Goal: Ask a question: Seek information or help from site administrators or community

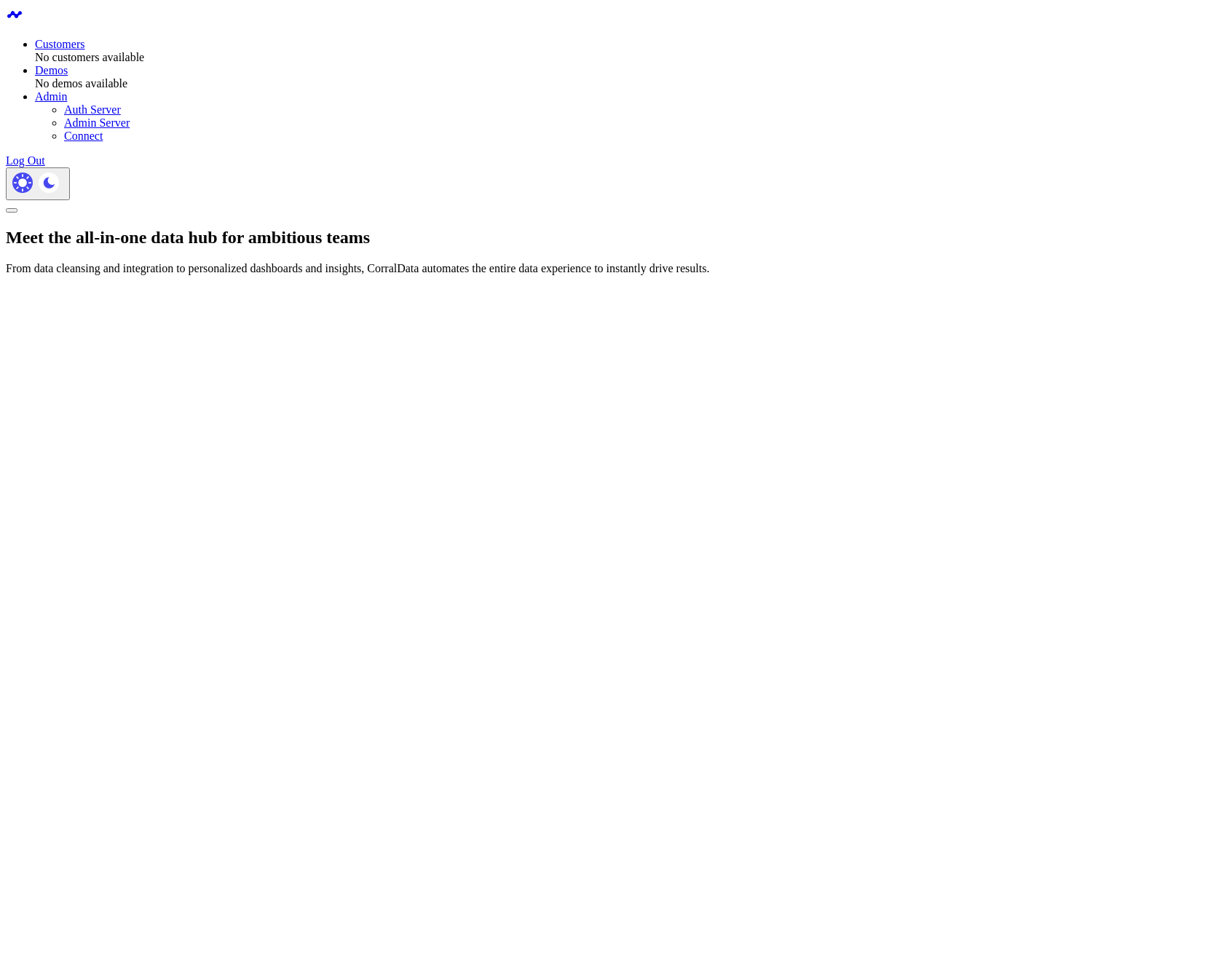
click at [673, 228] on div "Meet the all-in-one data hub for ambitious teams From data cleansing and integr…" at bounding box center [616, 252] width 1220 height 48
click at [45, 154] on link "Log Out" at bounding box center [25, 160] width 40 height 12
click at [131, 51] on link "Test Customer" at bounding box center [98, 56] width 68 height 12
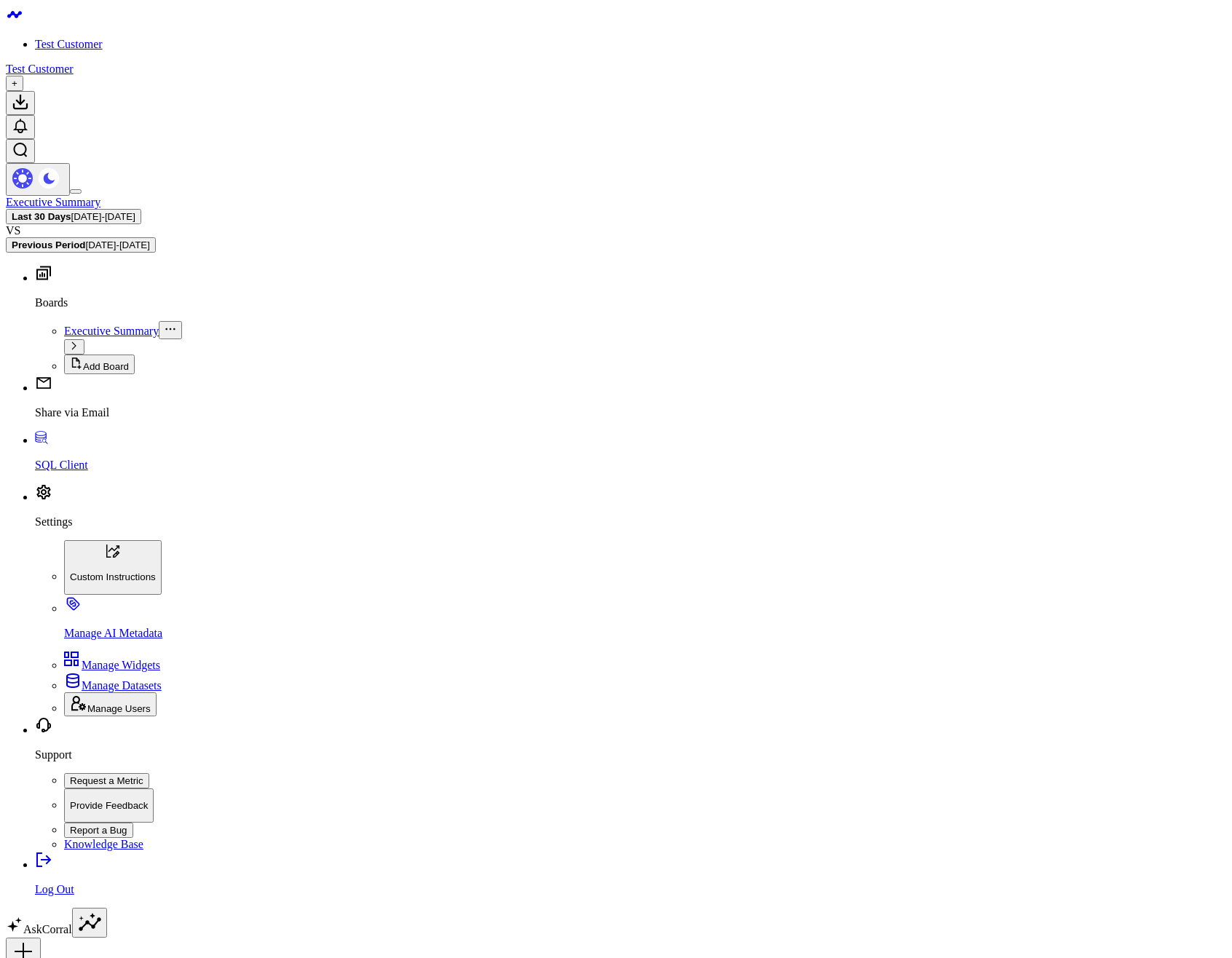
click at [52, 472] on p "SQL Client" at bounding box center [630, 465] width 1192 height 13
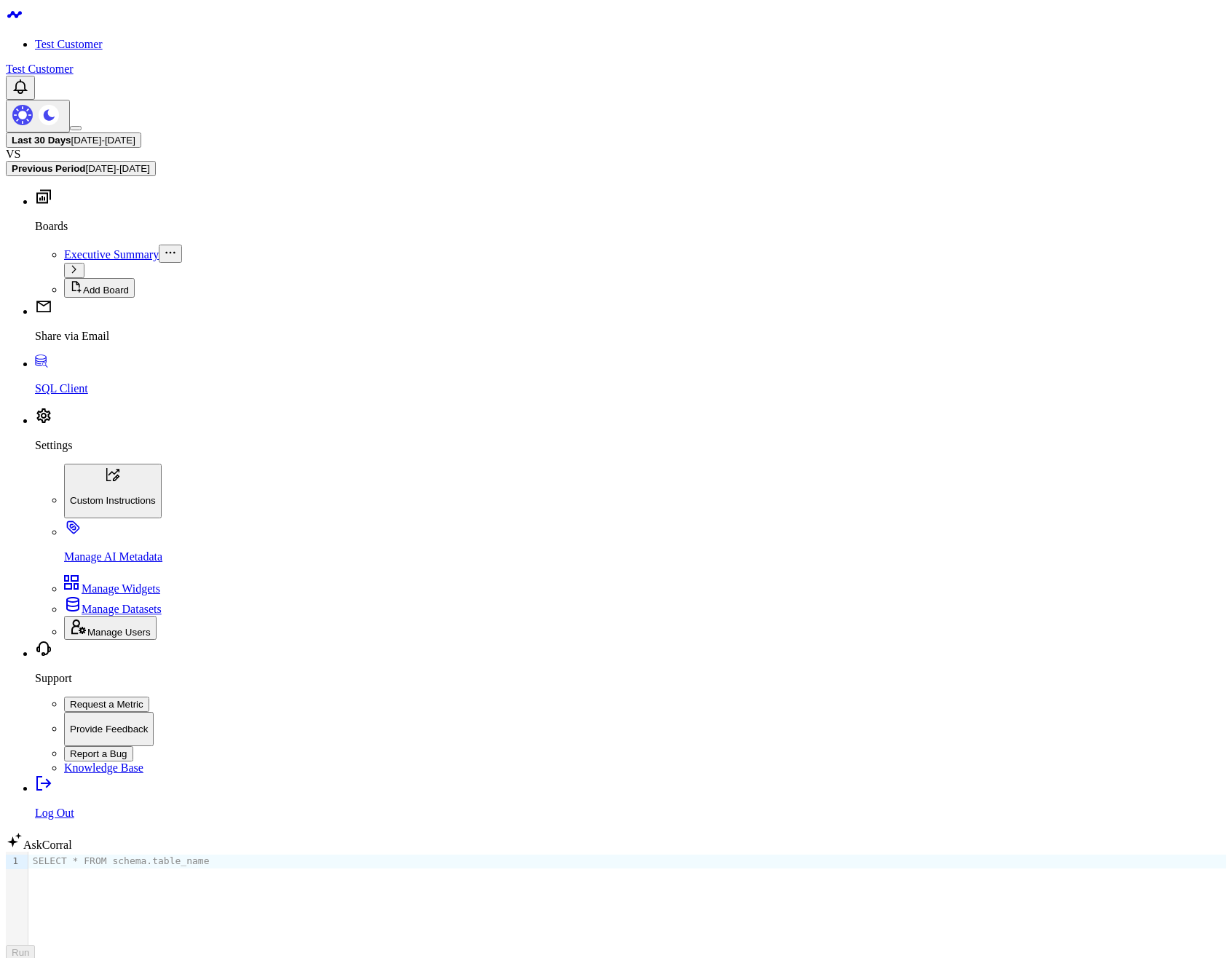
click at [550, 578] on body "Test Customer Test Customer Last 30 Days 07/27/25 - 08/25/25 VS Previous Period…" at bounding box center [616, 783] width 1220 height 1557
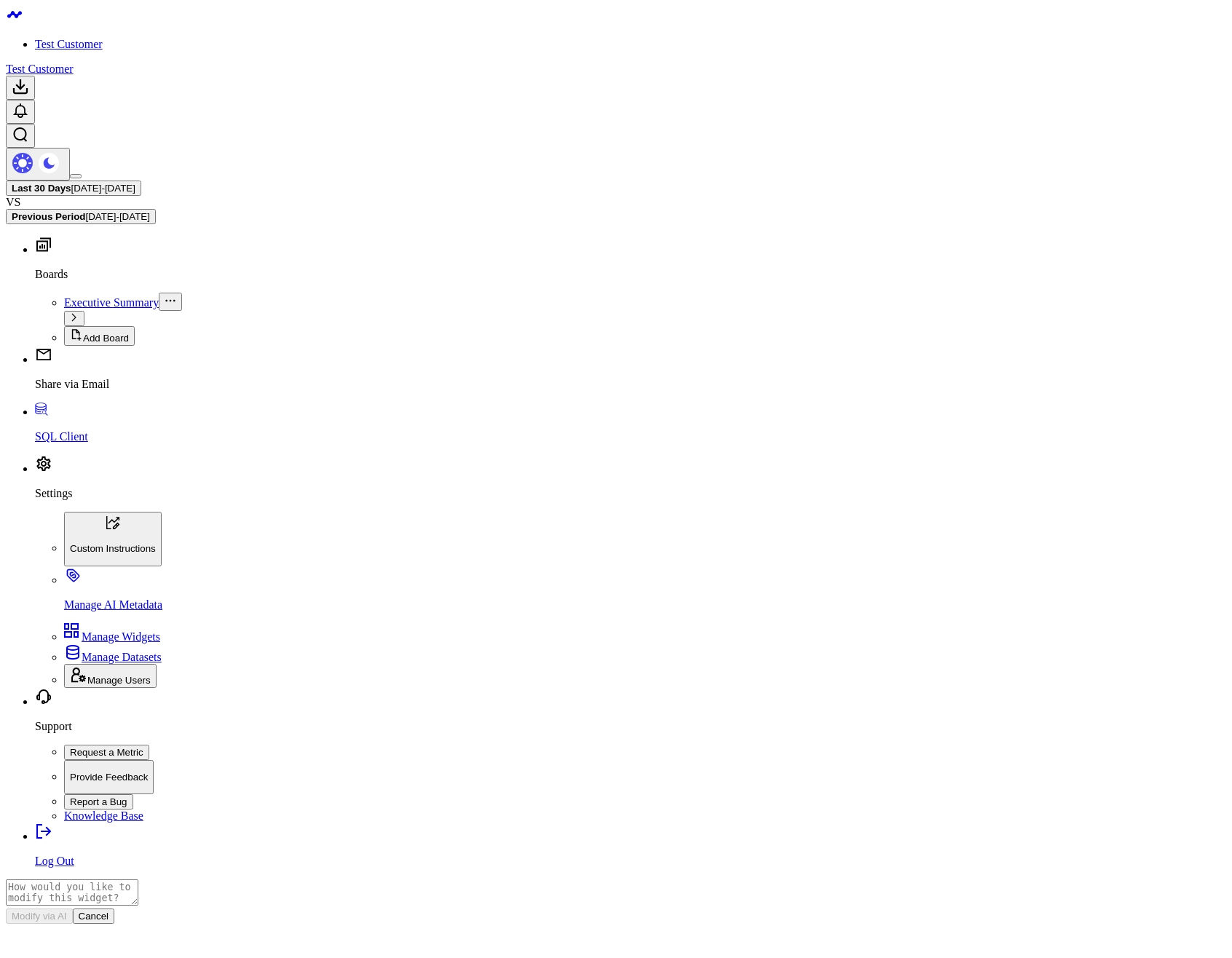
click at [737, 684] on body "Test Customer Test Customer Last 30 Days 07/27/25 - 08/25/25 VS Previous Period…" at bounding box center [616, 650] width 1220 height 1290
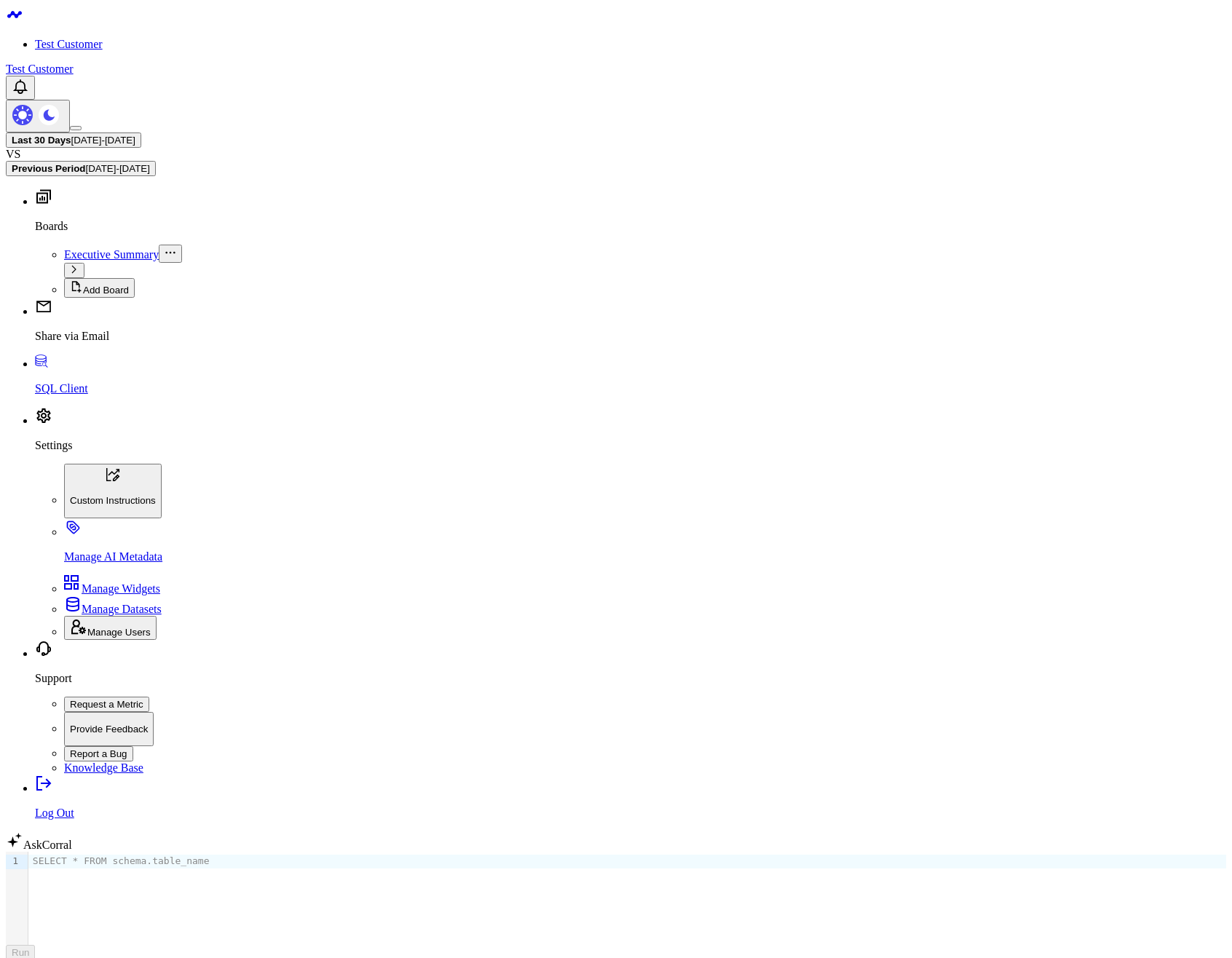
click at [316, 693] on body "Test Customer Test Customer Last 30 Days 07/27/25 - 08/25/25 VS Previous Period…" at bounding box center [616, 783] width 1220 height 1557
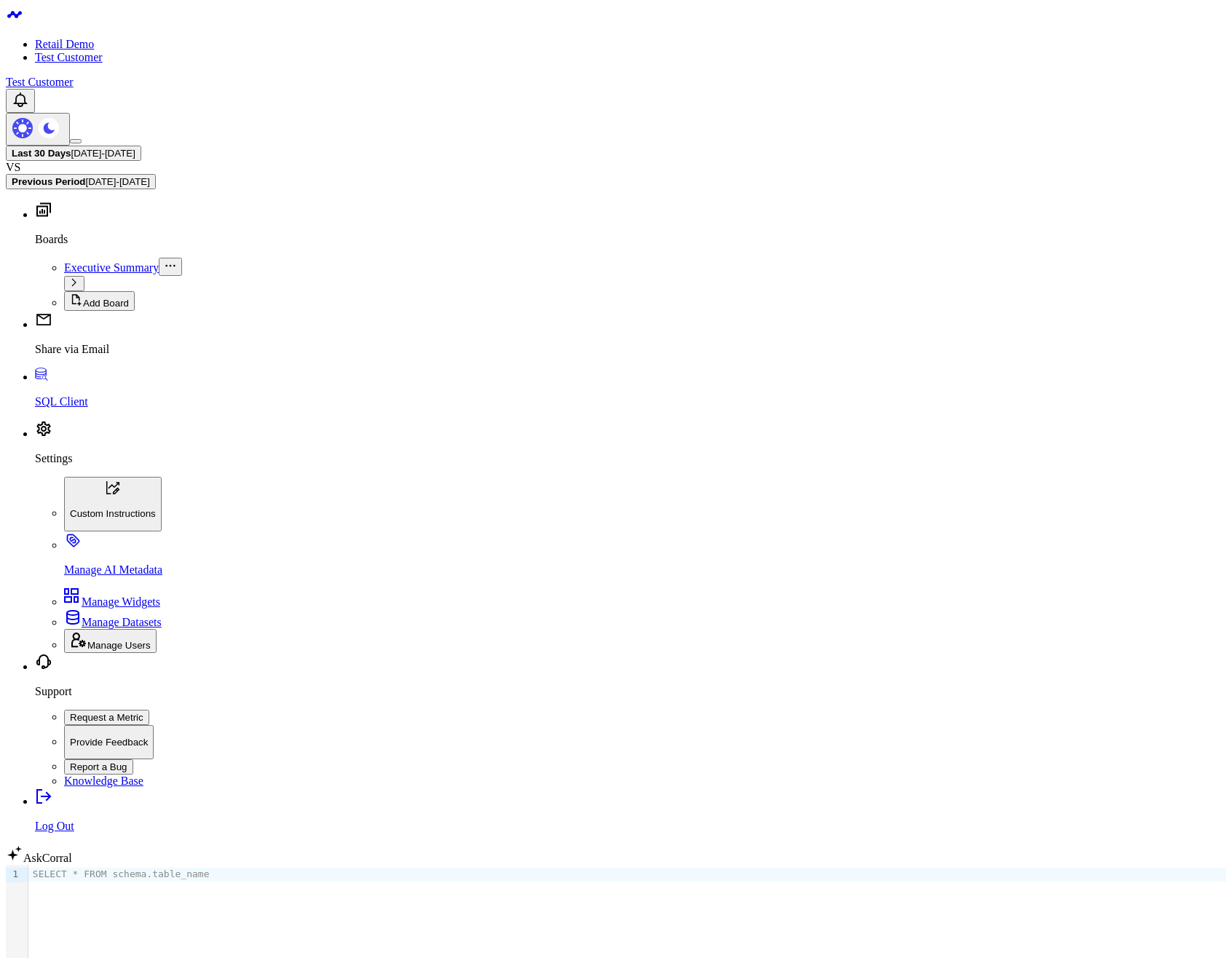
click at [86, 38] on link "Retail Demo" at bounding box center [64, 43] width 59 height 12
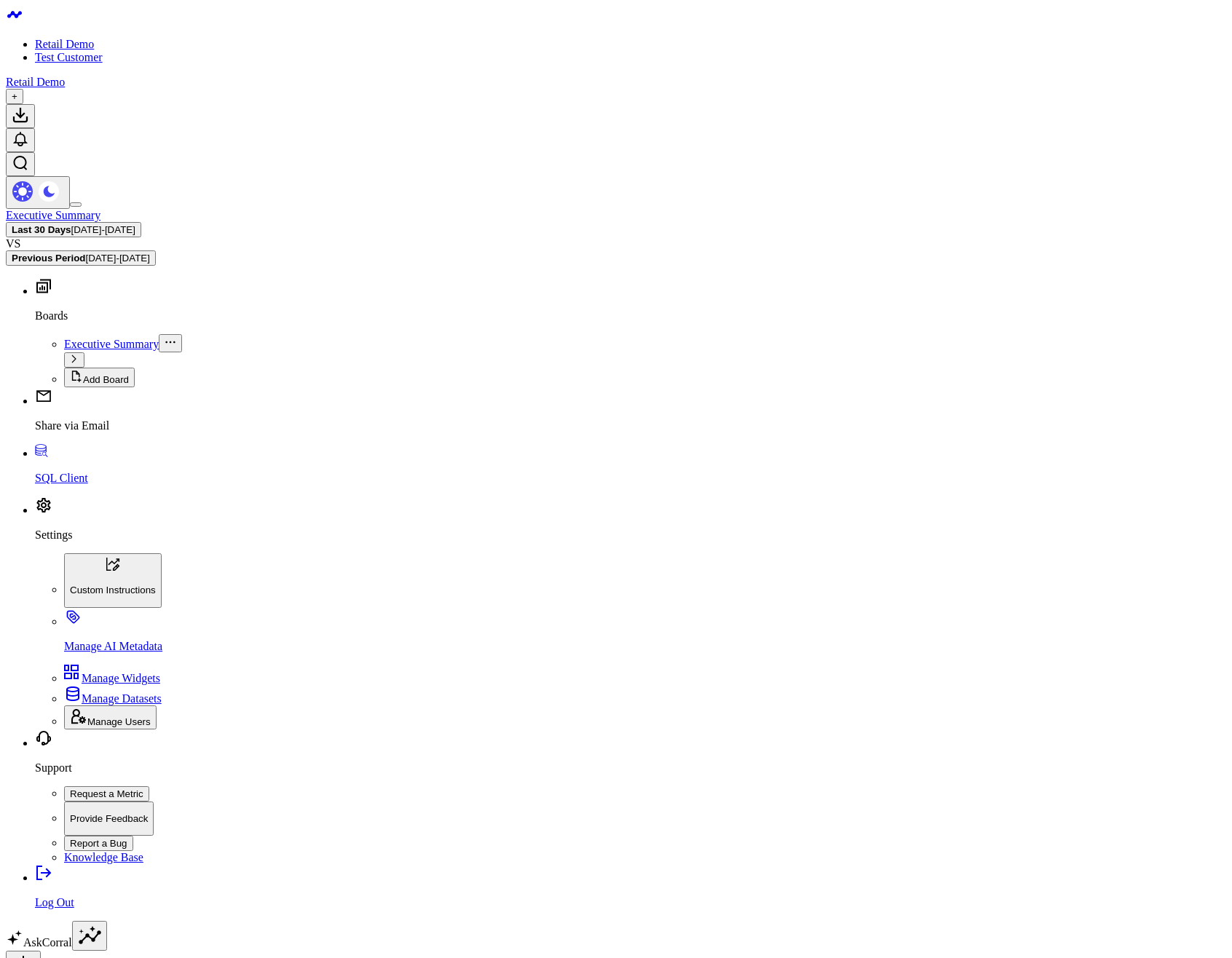
click at [882, 494] on body "Retail Demo Test Customer Retail Demo + Executive Summary Last 30 Days 07/27/25…" at bounding box center [616, 844] width 1220 height 1678
click at [72, 936] on link "AskCorral" at bounding box center [39, 941] width 66 height 12
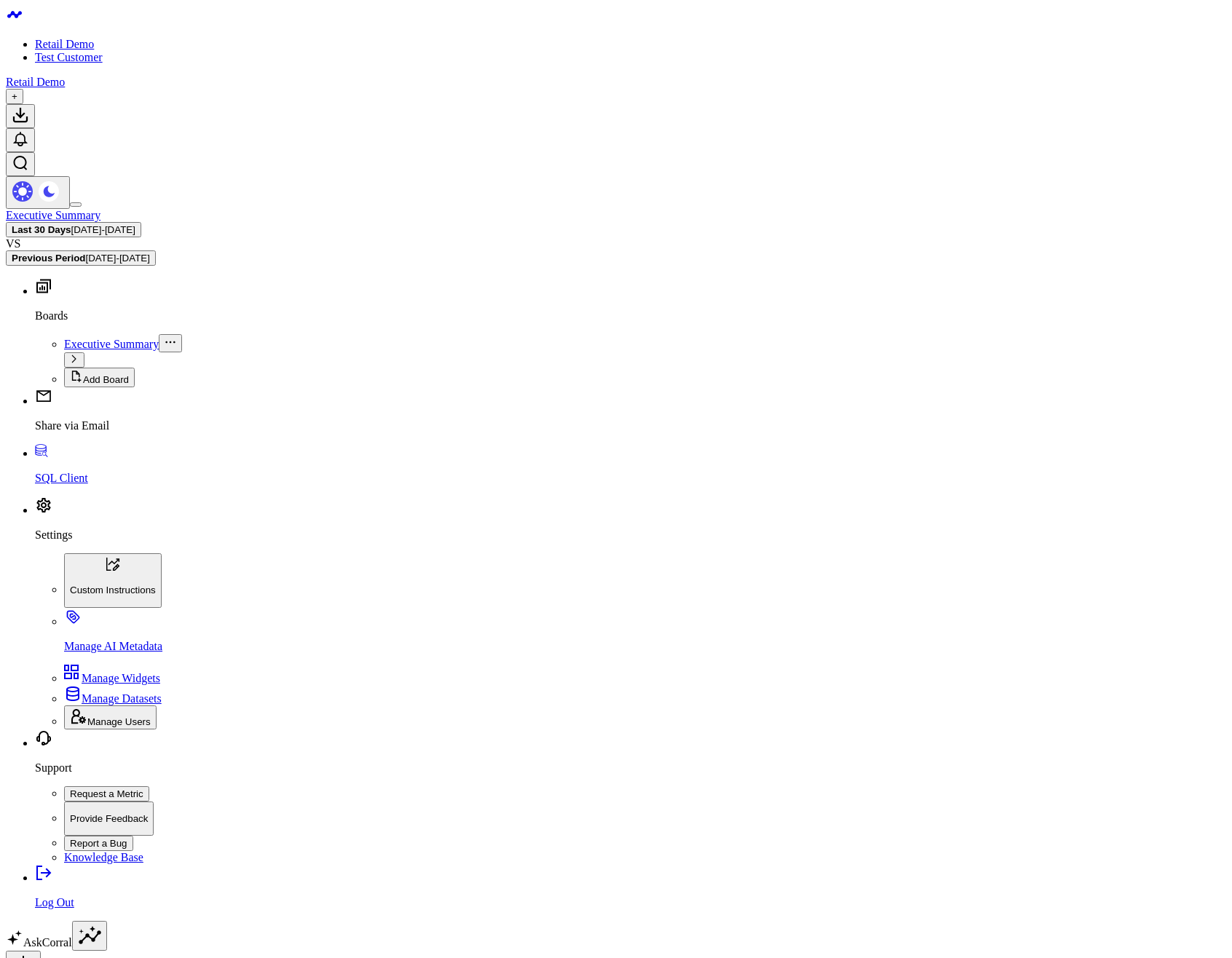
type textarea "What tables are available in my database?"
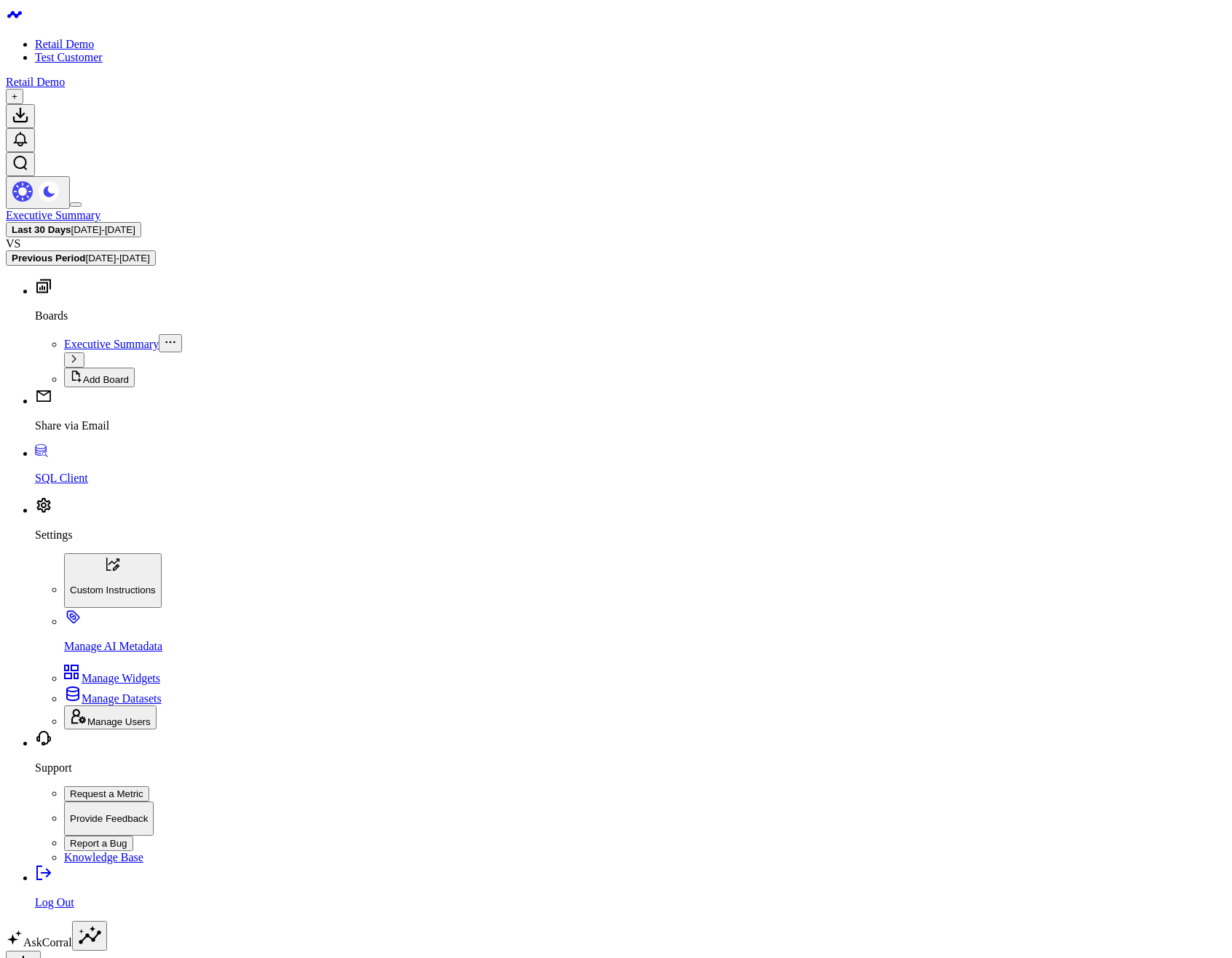
click at [72, 936] on link "AskCorral" at bounding box center [39, 941] width 66 height 12
type textarea "hello world"
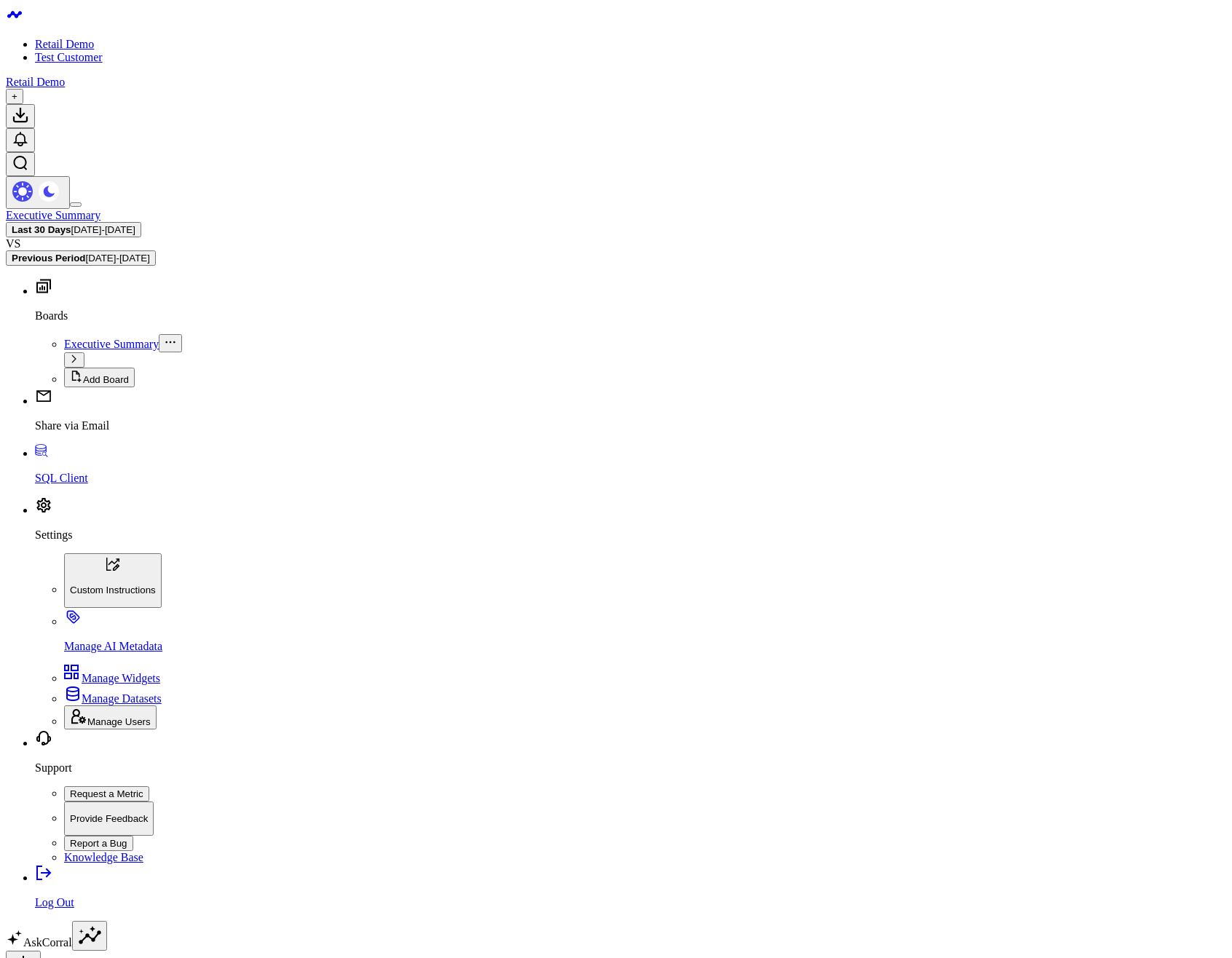
drag, startPoint x: 876, startPoint y: 728, endPoint x: 893, endPoint y: 728, distance: 17.0
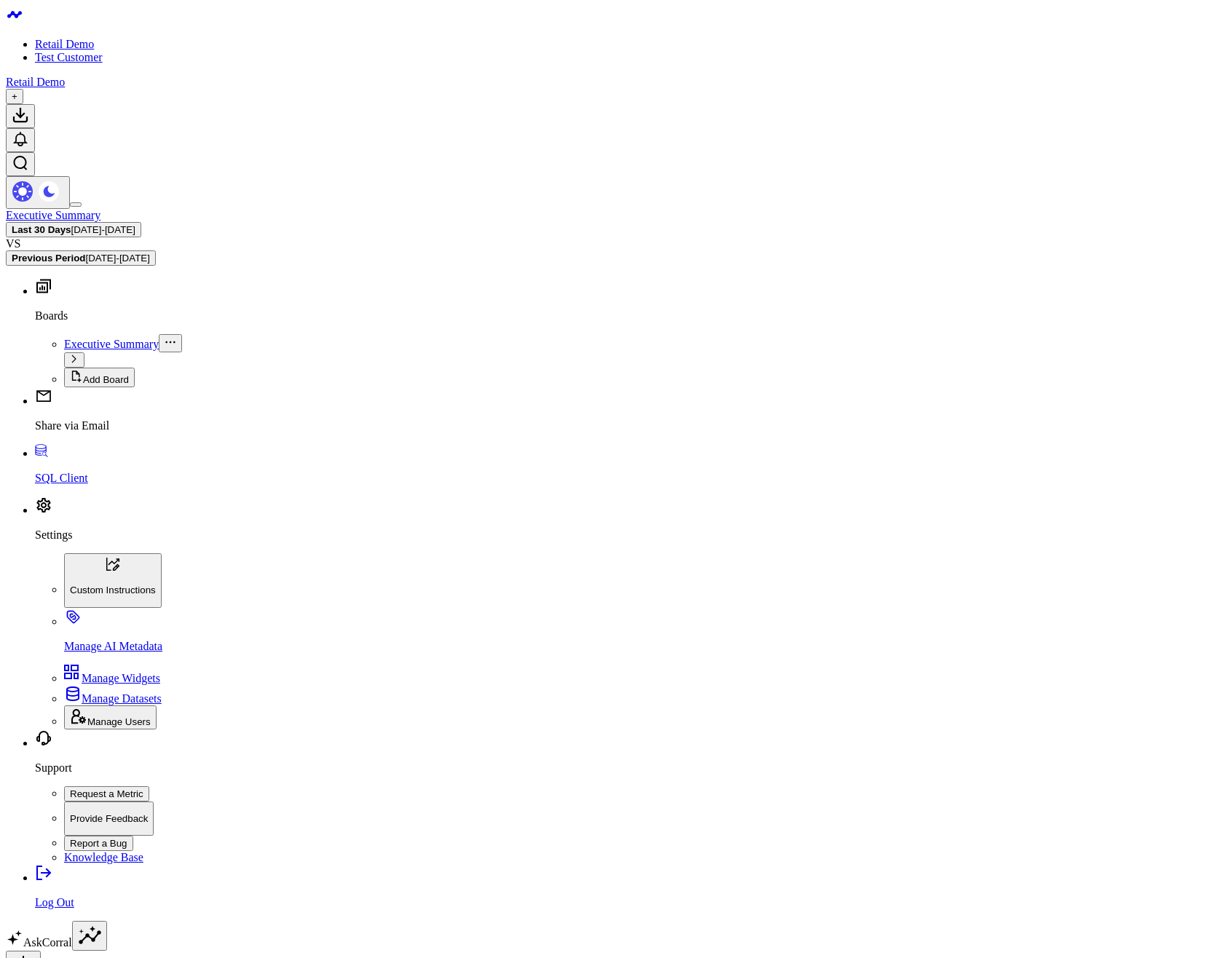
click at [70, 485] on link "SQL Client" at bounding box center [630, 466] width 1192 height 38
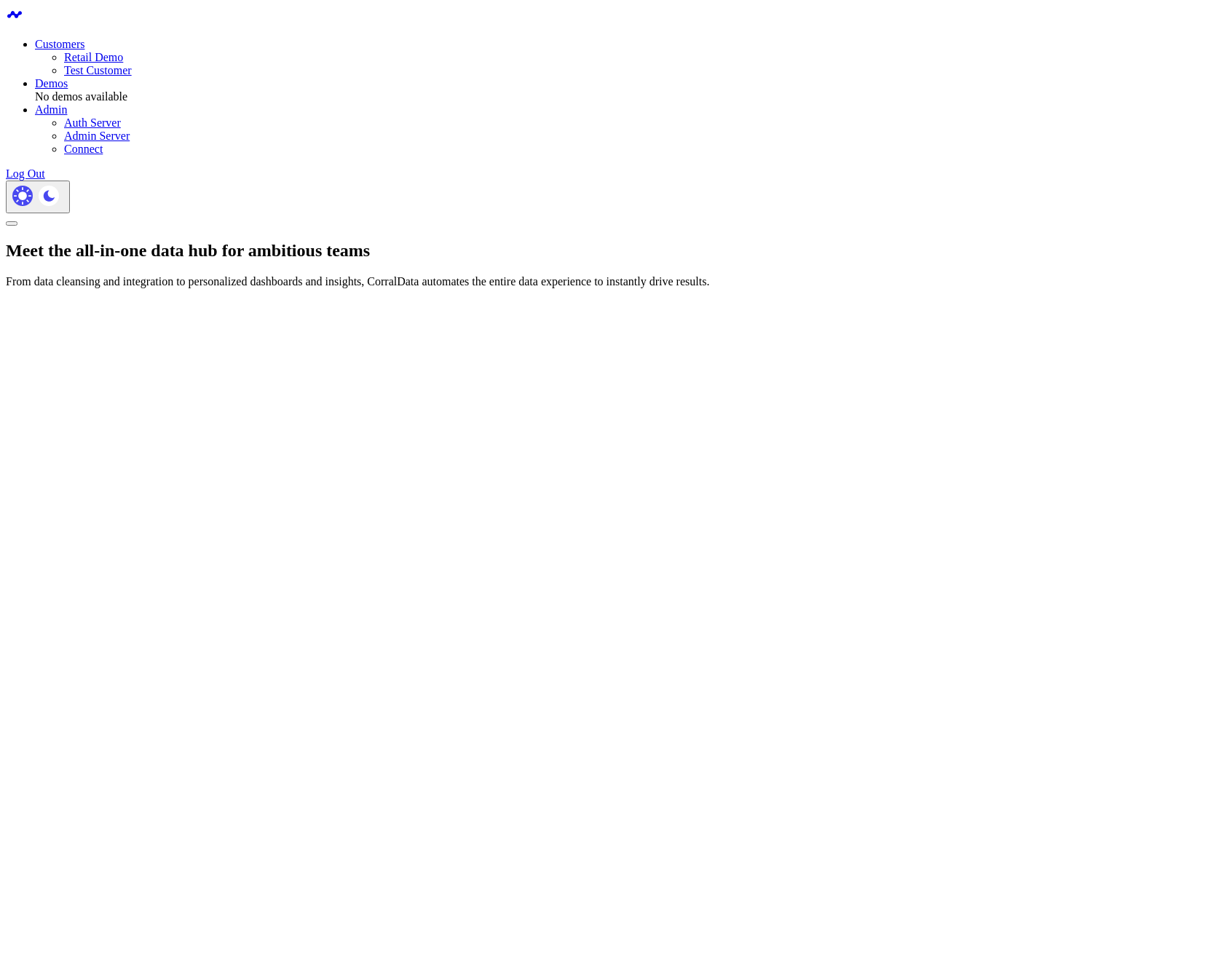
click at [318, 261] on h1 "Meet the all-in-one data hub for ambitious teams" at bounding box center [616, 250] width 1220 height 19
click at [392, 241] on div "Meet the all-in-one data hub for ambitious teams From data cleansing and integr…" at bounding box center [616, 265] width 1220 height 48
click at [123, 51] on link "Retail Demo" at bounding box center [94, 56] width 59 height 12
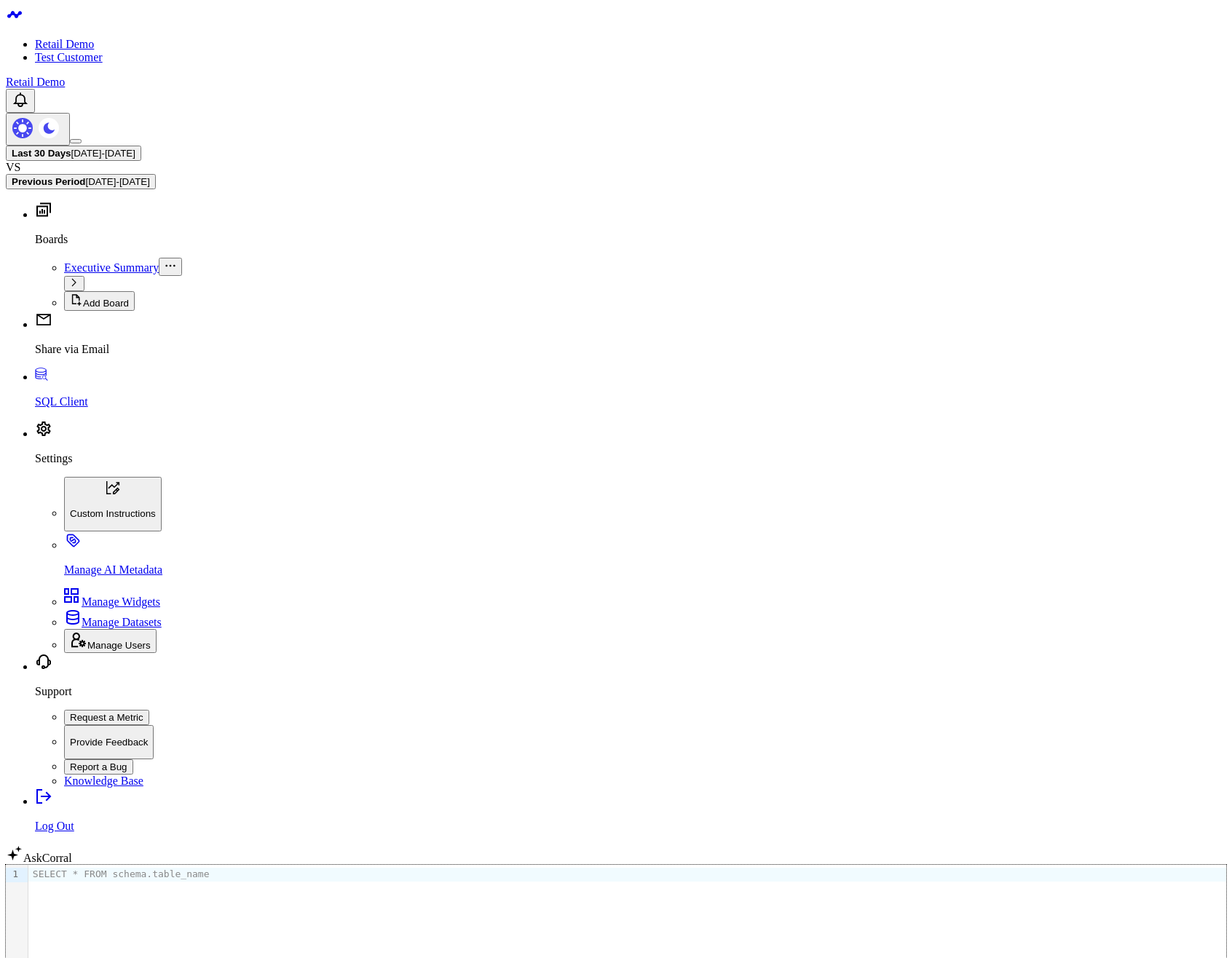
click at [227, 868] on div "SELECT * FROM schema.table_name" at bounding box center [627, 874] width 1198 height 13
click at [222, 865] on div "SELECT * FROM schema.table_name" at bounding box center [627, 911] width 1198 height 93
click at [35, 957] on button "Run" at bounding box center [20, 965] width 29 height 16
drag, startPoint x: 241, startPoint y: 326, endPoint x: 301, endPoint y: 350, distance: 64.6
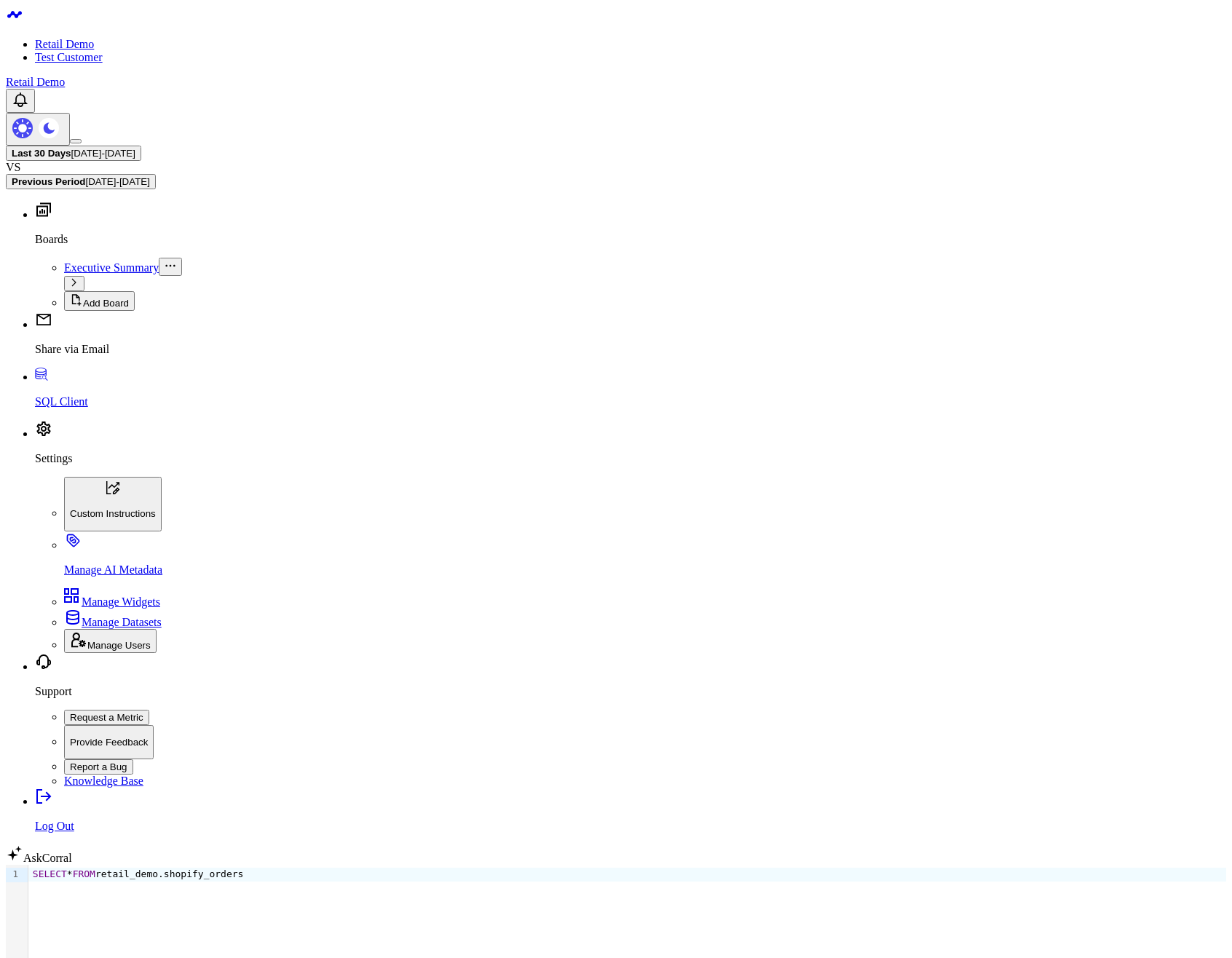
click at [35, 957] on button "Run" at bounding box center [20, 965] width 29 height 16
click at [52, 865] on div "9 1 › SELECT * FROM retail_demo.shopify_orders Run Limit 100 Format values" at bounding box center [616, 934] width 1220 height 138
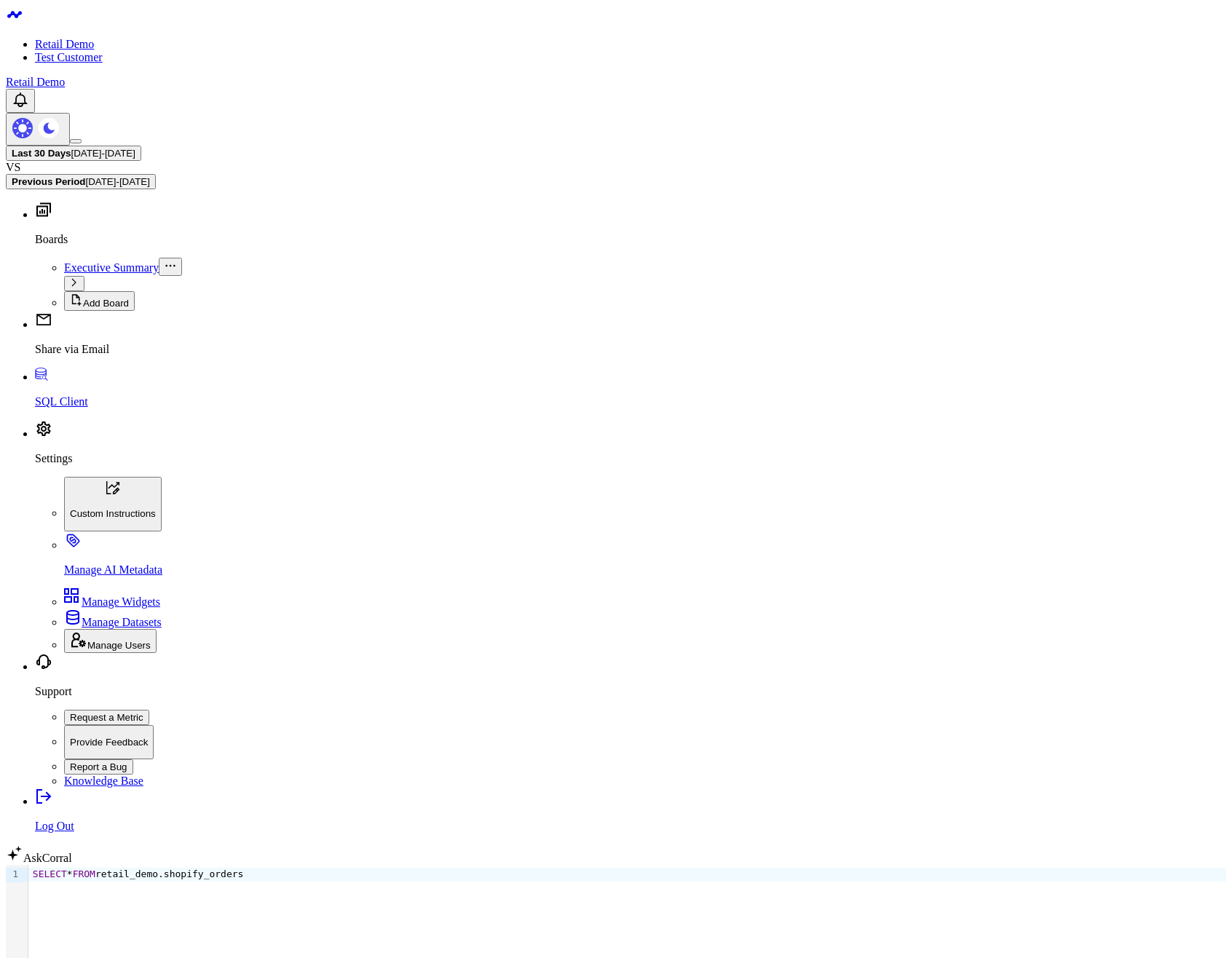
drag, startPoint x: 224, startPoint y: 312, endPoint x: 175, endPoint y: 297, distance: 51.2
drag, startPoint x: 143, startPoint y: 305, endPoint x: 445, endPoint y: 374, distance: 309.8
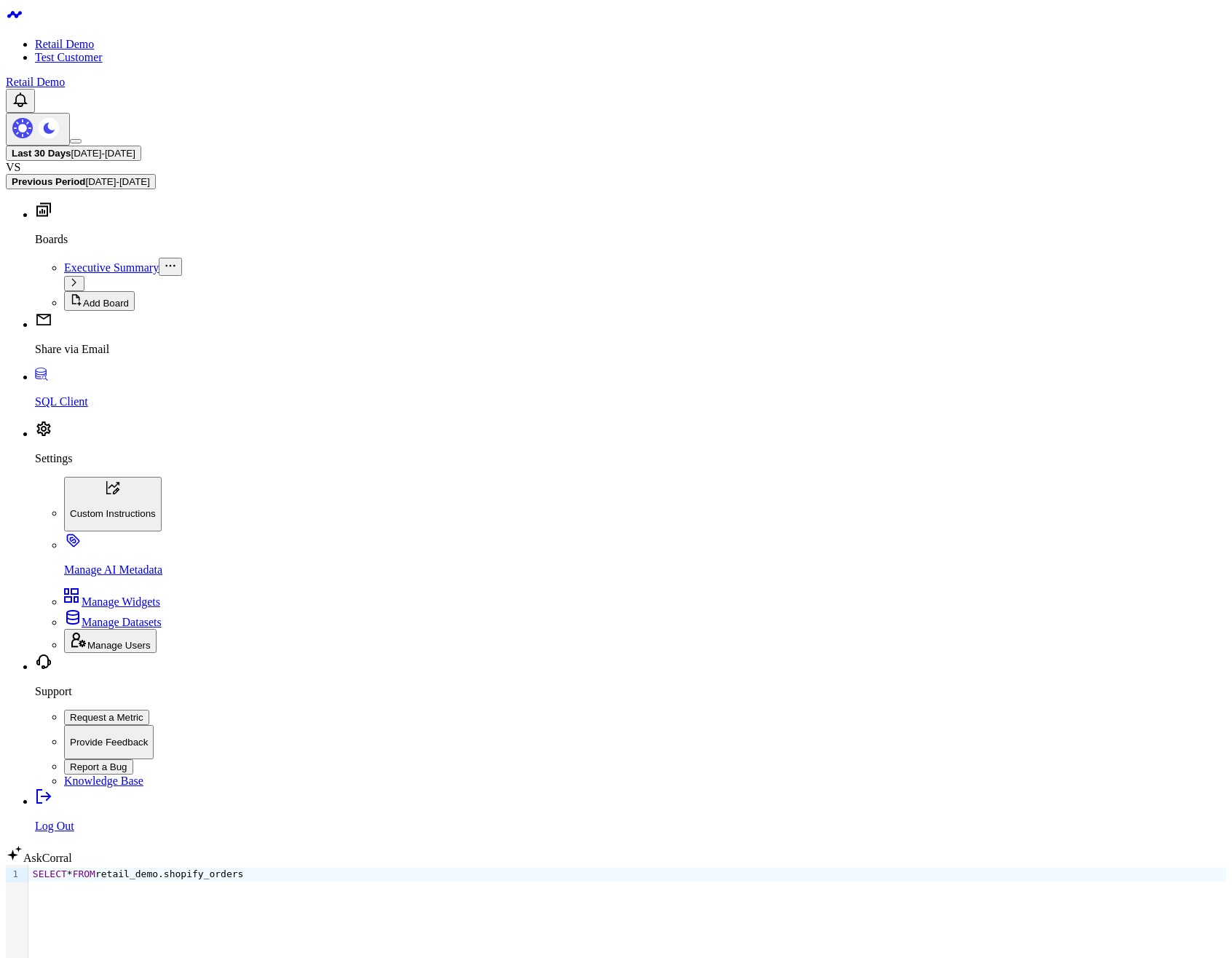
click at [35, 957] on button "Run" at bounding box center [20, 965] width 29 height 16
drag, startPoint x: 362, startPoint y: 153, endPoint x: 349, endPoint y: 154, distance: 13.0
click at [349, 865] on div "SELECT * FROM retail_demo.shopify_orders" at bounding box center [627, 911] width 1198 height 93
click at [72, 864] on link "AskCorral" at bounding box center [39, 857] width 66 height 12
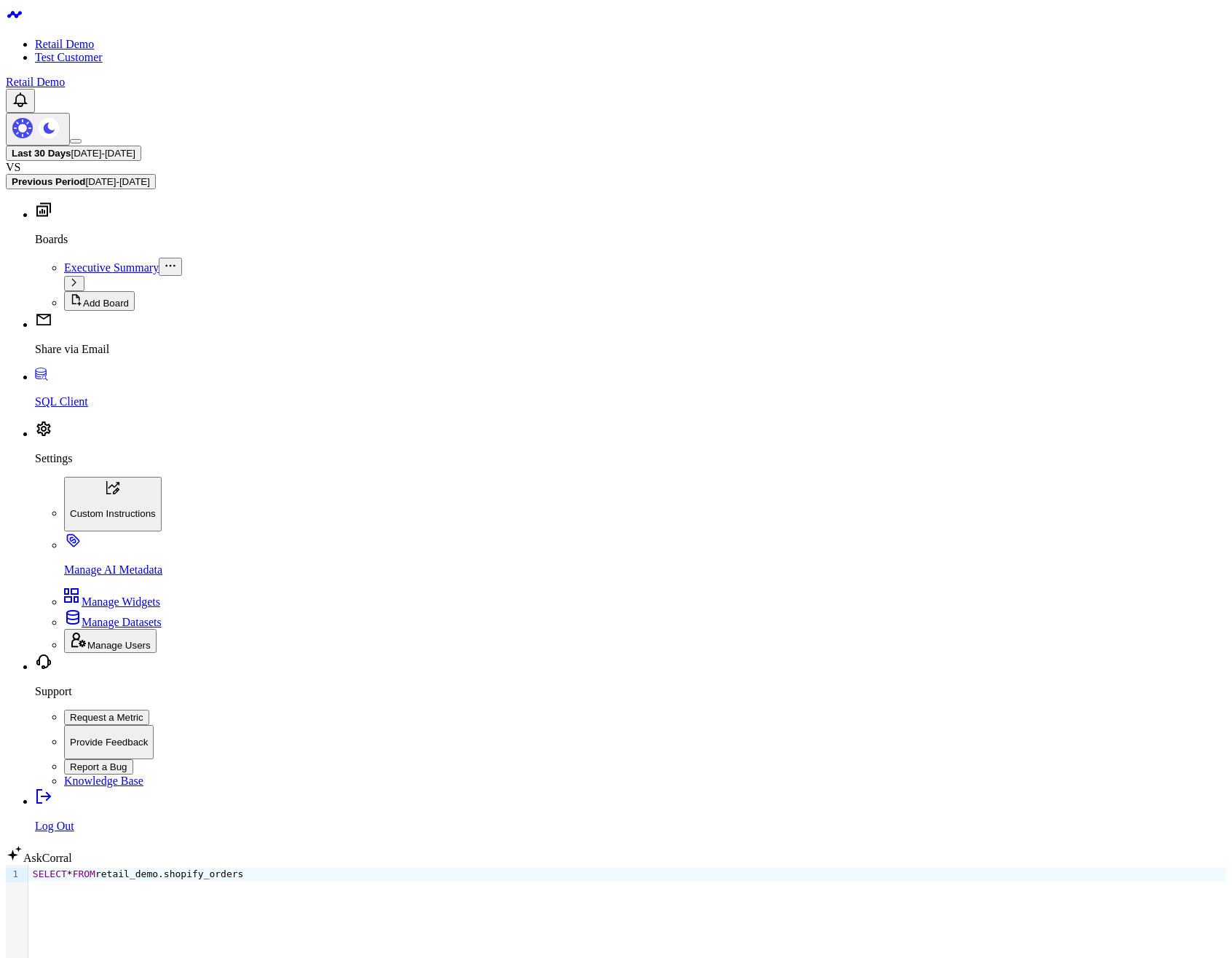
type textarea "What are my top 10 selling products?"
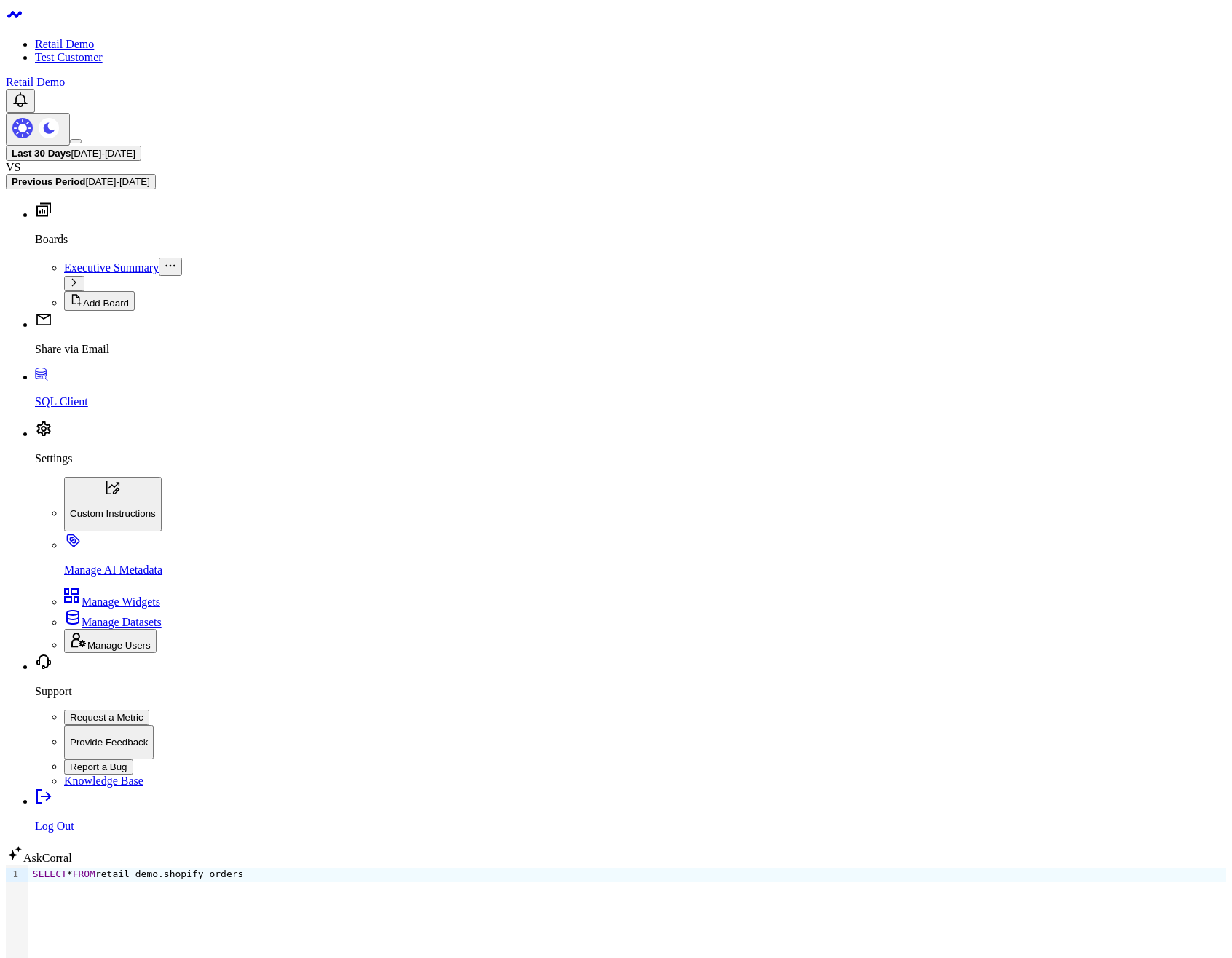
scroll to position [1936, 0]
